Goal: Information Seeking & Learning: Check status

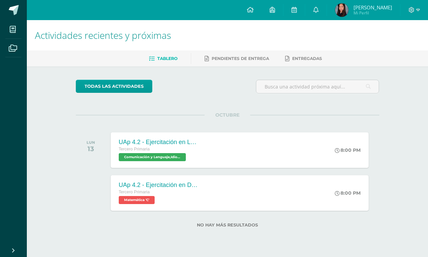
click at [385, 13] on span "Mi Perfil" at bounding box center [373, 13] width 39 height 6
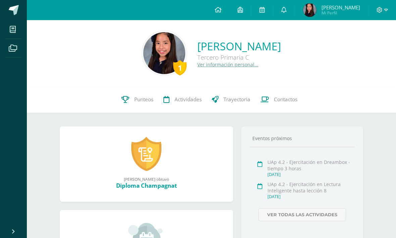
click at [133, 105] on link "Punteos" at bounding box center [137, 99] width 42 height 27
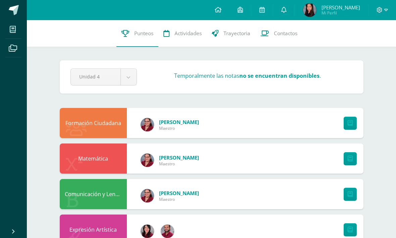
click at [295, 8] on link at bounding box center [283, 10] width 21 height 20
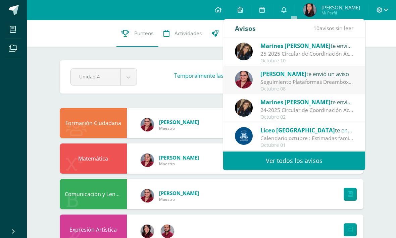
click at [346, 80] on div "Seguimiento Plataformas Dreambox y Lectura Inteligente: Estimada Familia Marist…" at bounding box center [307, 82] width 93 height 8
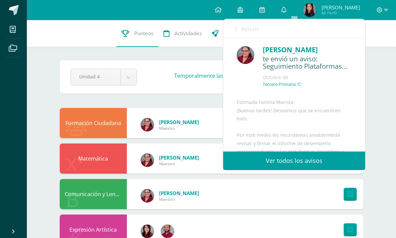
click at [241, 25] on link "Avisos" at bounding box center [247, 28] width 24 height 19
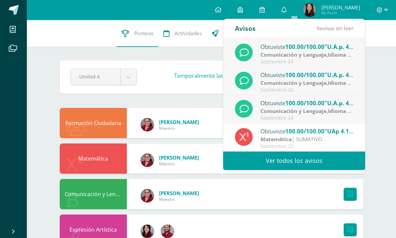
scroll to position [112, 0]
click at [342, 134] on span ""UAp 4.1 - Resta de fracciones - pág. 22 Kn8"" at bounding box center [386, 132] width 122 height 8
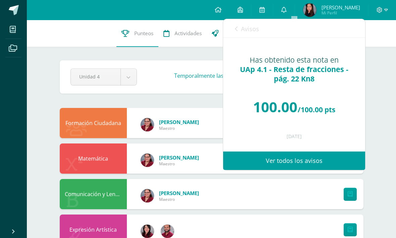
click at [246, 27] on span "Avisos" at bounding box center [250, 29] width 18 height 8
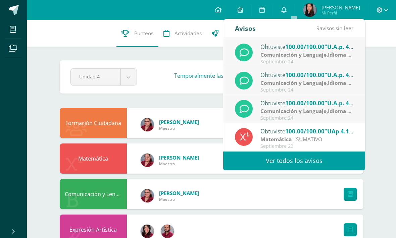
click at [312, 106] on span "100.00/100.00" at bounding box center [304, 103] width 39 height 8
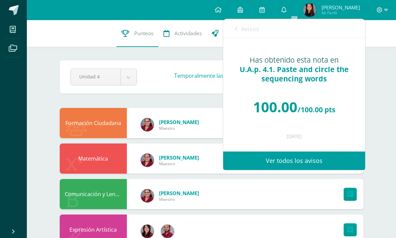
click at [241, 20] on link "Avisos" at bounding box center [247, 28] width 24 height 19
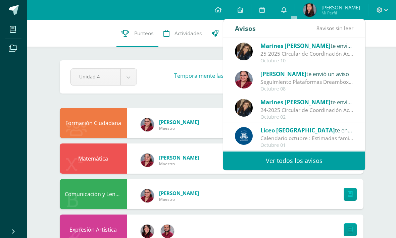
scroll to position [0, 0]
click at [315, 155] on link "Ver todos los avisos" at bounding box center [294, 161] width 142 height 18
click at [287, 12] on icon at bounding box center [283, 10] width 5 height 6
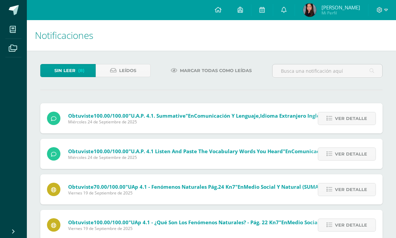
click at [309, 159] on div "Ver detalle" at bounding box center [345, 154] width 75 height 30
